Goal: Navigation & Orientation: Go to known website

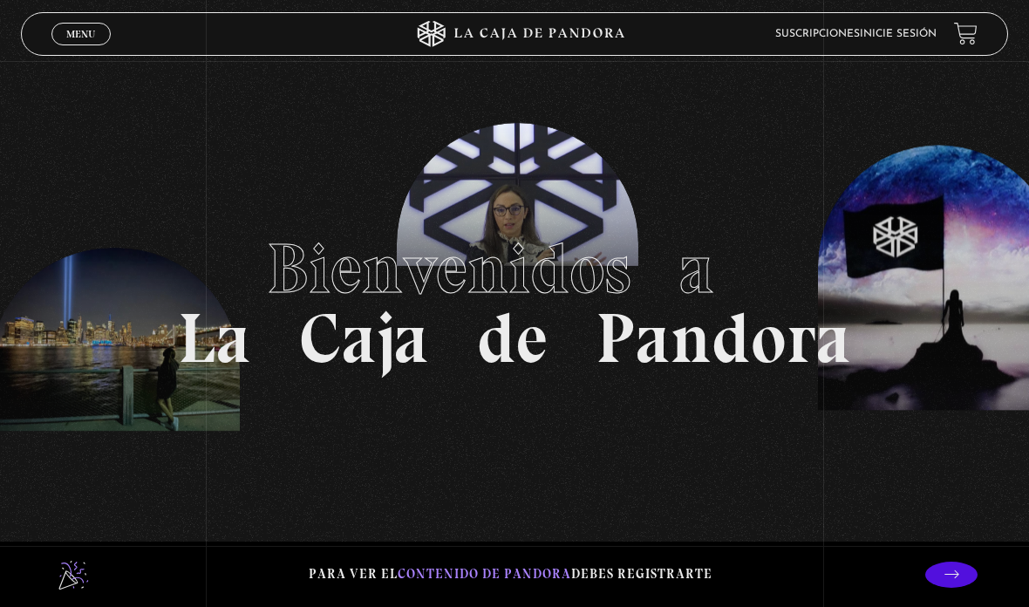
click at [908, 31] on link "Inicie sesión" at bounding box center [898, 34] width 77 height 10
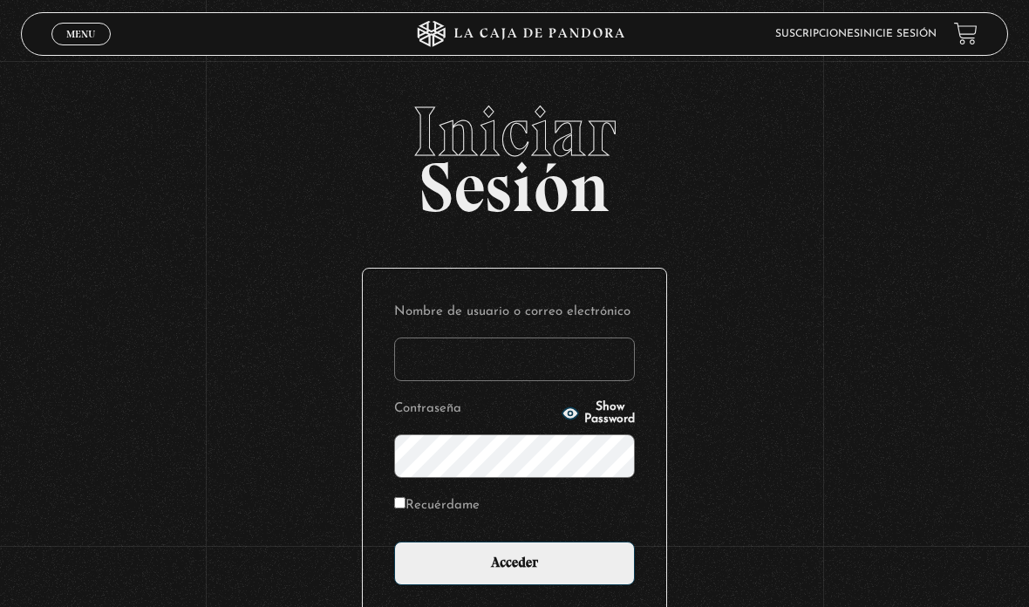
type input "melsvi88@gmail.com"
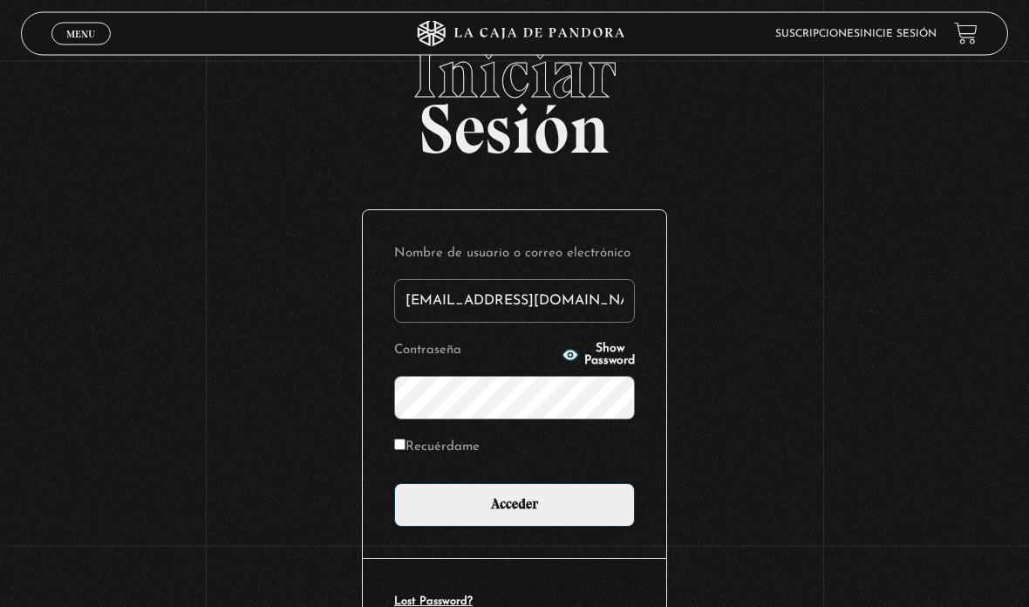
scroll to position [59, 0]
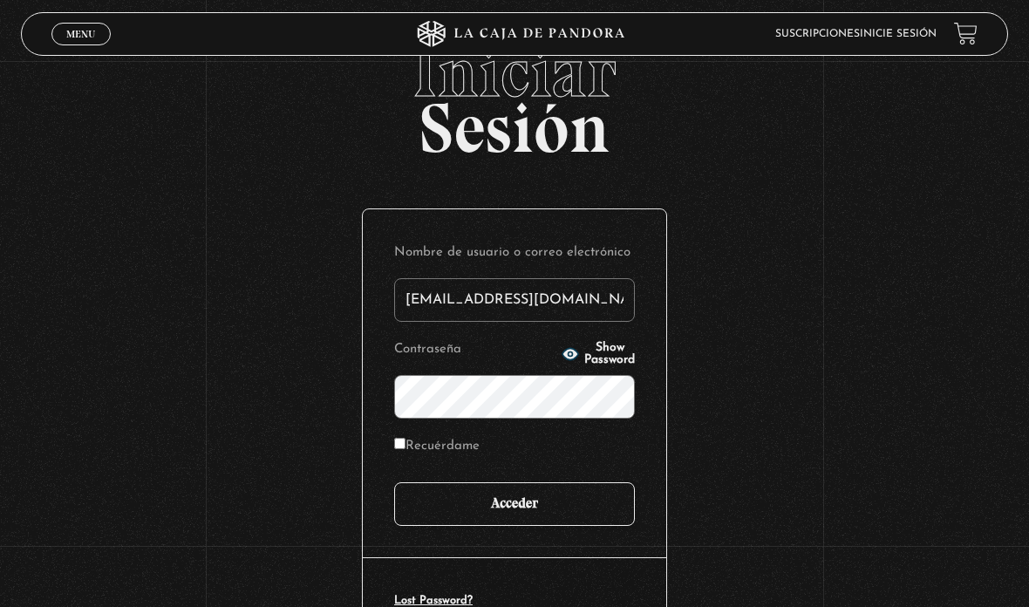
click at [586, 508] on input "Acceder" at bounding box center [514, 504] width 241 height 44
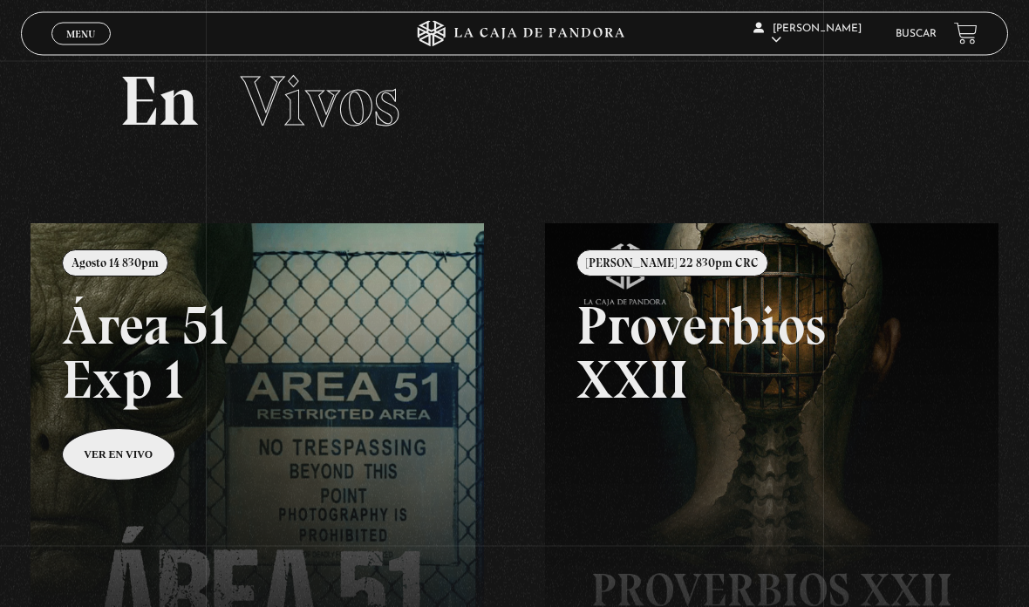
scroll to position [38, 0]
click at [112, 458] on link at bounding box center [545, 526] width 1029 height 607
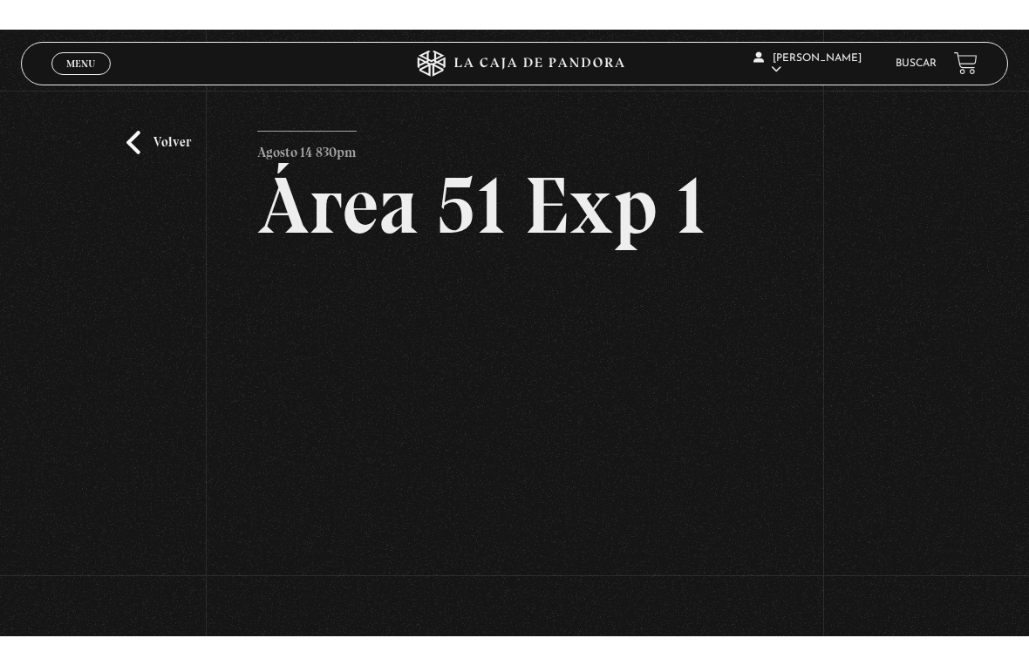
scroll to position [21, 0]
